Goal: Information Seeking & Learning: Learn about a topic

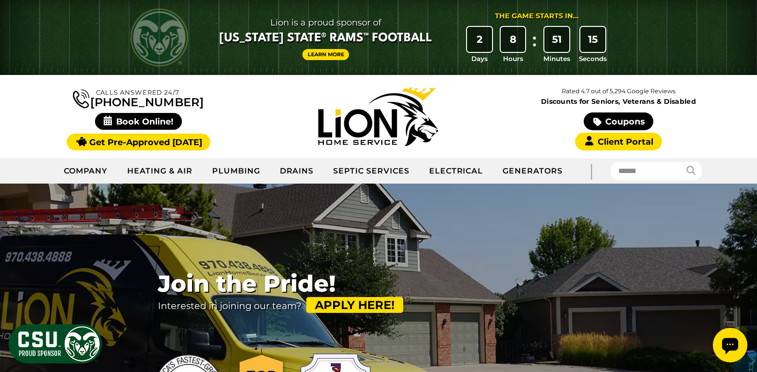
click at [424, 118] on img at bounding box center [378, 116] width 120 height 59
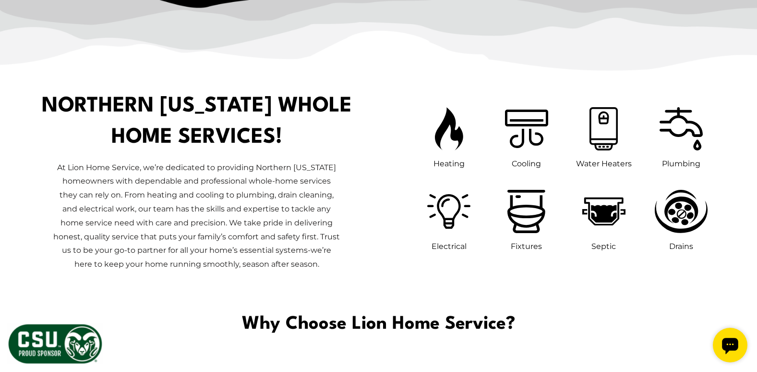
scroll to position [480, 0]
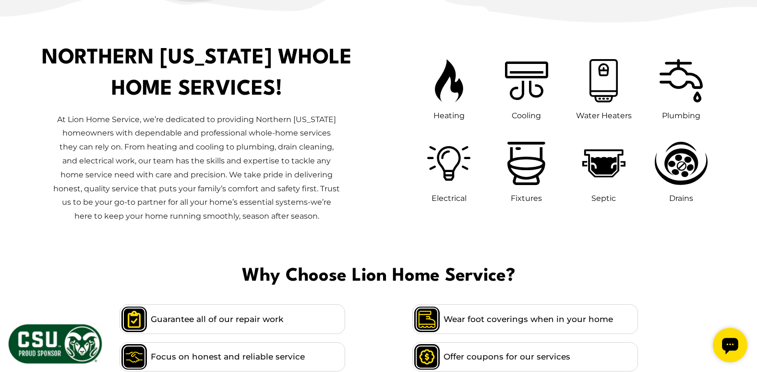
drag, startPoint x: 310, startPoint y: 215, endPoint x: 351, endPoint y: 229, distance: 43.3
click at [351, 229] on div "At Lion Home Service, we’re dedicated to providing Northern [US_STATE] homeowne…" at bounding box center [197, 171] width 364 height 133
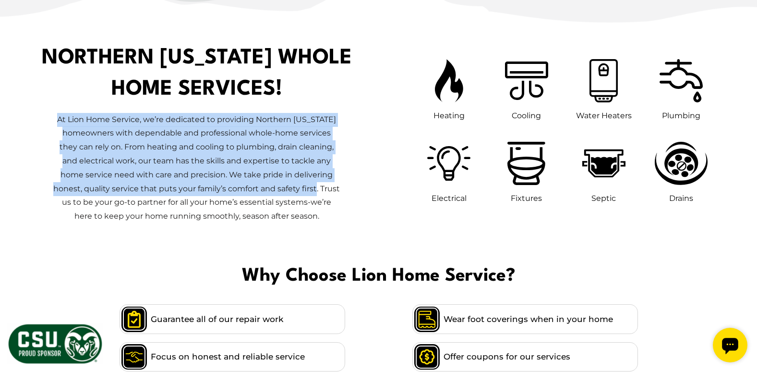
drag, startPoint x: 296, startPoint y: 191, endPoint x: 55, endPoint y: 124, distance: 250.4
click at [55, 124] on p "At Lion Home Service, we’re dedicated to providing Northern [US_STATE] homeowne…" at bounding box center [197, 168] width 288 height 110
copy p "At Lion Home Service, we’re dedicated to providing Northern [US_STATE] homeowne…"
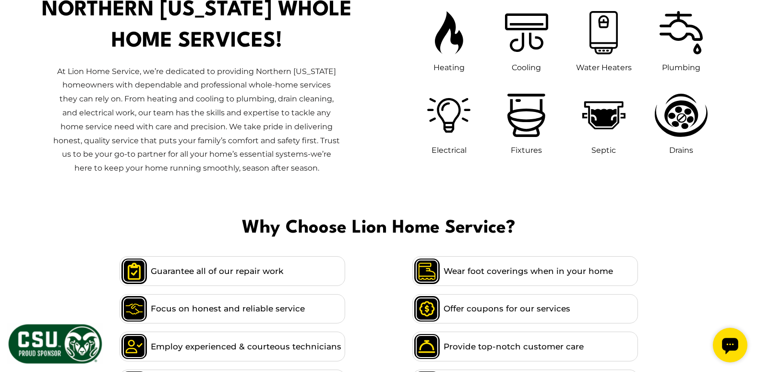
click at [313, 180] on div "At Lion Home Service, we’re dedicated to providing Northern [US_STATE] homeowne…" at bounding box center [196, 123] width 303 height 133
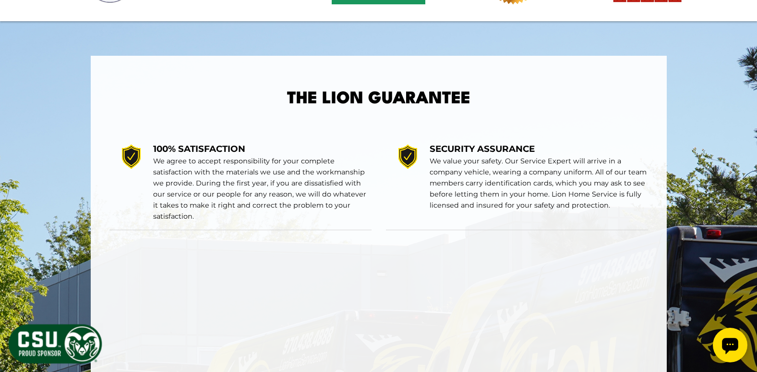
scroll to position [1681, 0]
